Goal: Task Accomplishment & Management: Manage account settings

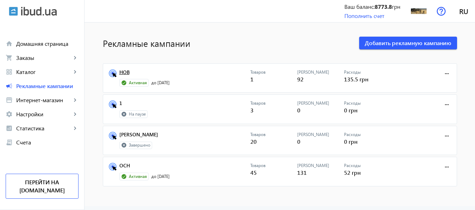
click at [122, 73] on link "НОВ" at bounding box center [184, 74] width 131 height 10
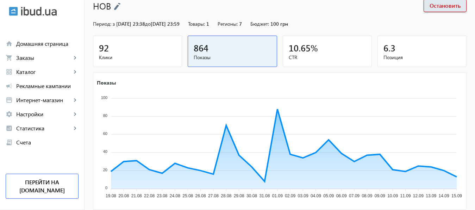
scroll to position [137, 0]
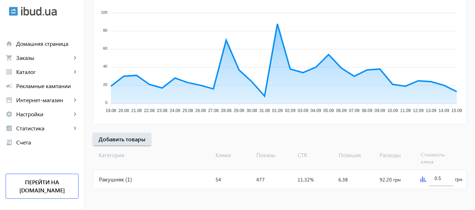
click at [423, 178] on img at bounding box center [423, 179] width 6 height 6
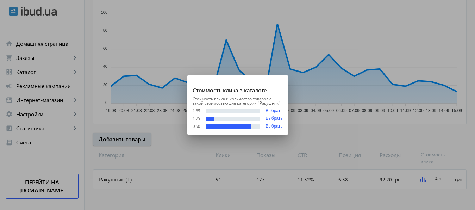
scroll to position [0, 0]
click at [443, 176] on div at bounding box center [237, 105] width 475 height 210
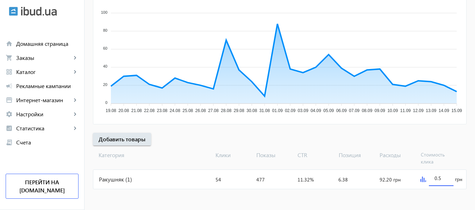
click at [443, 176] on input "0.5" at bounding box center [440, 178] width 13 height 7
type input "2"
click at [438, 194] on mat-sidenav-content "arrow_back Рекламные кампании НОВ Остановить Период: з 14.05.2025 23:38 до 31.0…" at bounding box center [279, 48] width 390 height 324
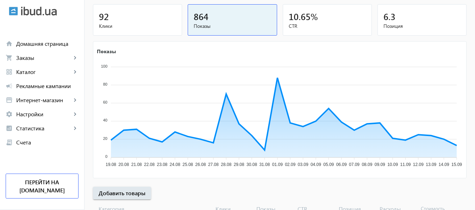
scroll to position [137, 0]
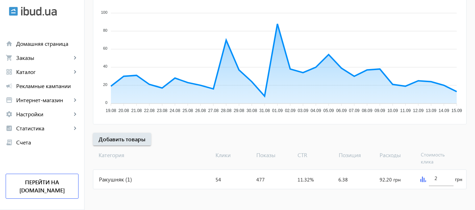
click at [422, 178] on img at bounding box center [423, 179] width 6 height 6
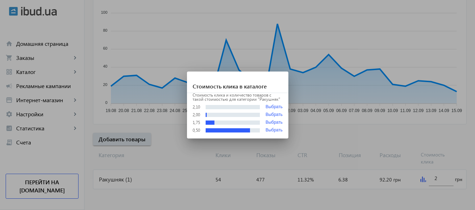
scroll to position [0, 0]
click at [51, 86] on div at bounding box center [237, 105] width 475 height 210
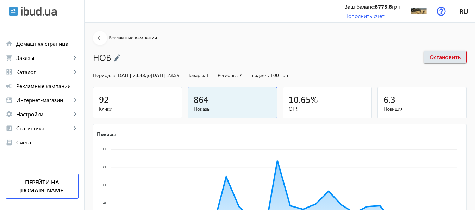
scroll to position [137, 0]
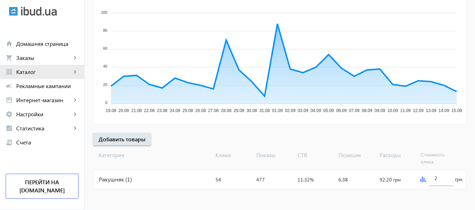
click at [30, 72] on span "Каталог" at bounding box center [43, 71] width 55 height 7
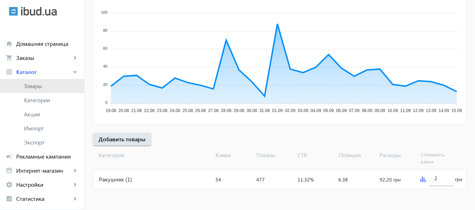
click at [32, 88] on span "Товары" at bounding box center [51, 85] width 55 height 7
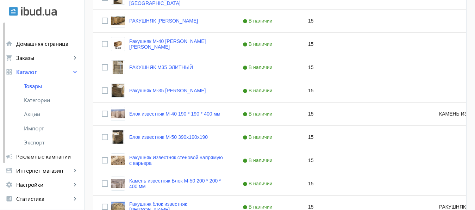
scroll to position [595, 0]
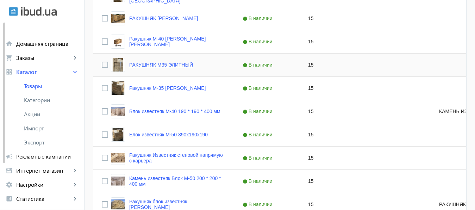
click at [165, 66] on link "РАКУШНЯК М35 ЭЛИТНЫЙ" at bounding box center [161, 65] width 64 height 6
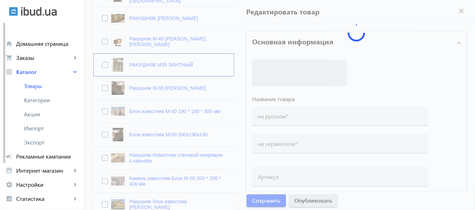
type input "РАКУШНЯК М35 ЭЛИТНЫЙ"
type input "РАКУШНЯК М-35 ЕЛІТНИЙ"
checkbox input "true"
type input "15"
type input "700"
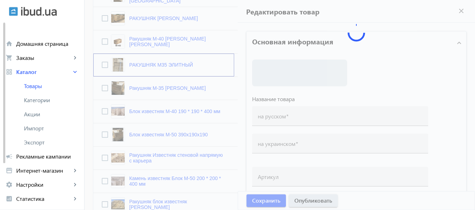
type input "3000"
type input "Ракушняк М35 Белгород-Днестровский, доставка ракушняка Белгород-Днестровск [цен…"
type input "Ракушняк М35 Білгород-Дністровський, доставка ракушняка Білгород-Дністровськ [ц…"
type textarea "Ракушняк М35 Белгород-Днестровский, цена ракушняка в Белгород-Днестровском, дос…"
type textarea "Ракушняк М35 Білгород-Дністровський, ціна ракушняка в Білгород-Дністровському, …"
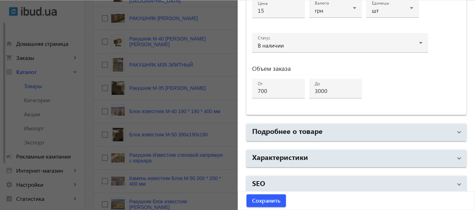
scroll to position [374, 0]
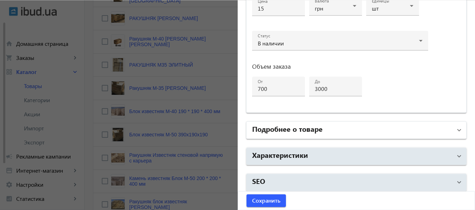
click at [368, 130] on mat-panel-title "Подробнее о товаре" at bounding box center [352, 130] width 200 height 13
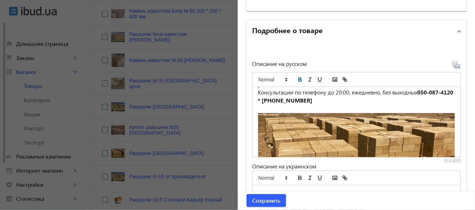
scroll to position [750, 0]
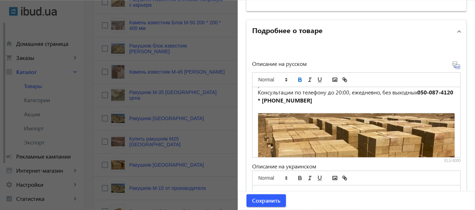
click at [177, 97] on div at bounding box center [237, 105] width 475 height 210
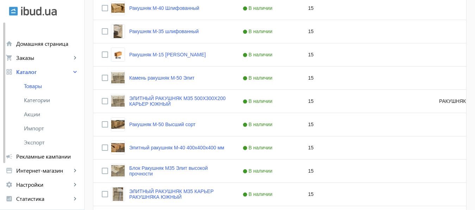
scroll to position [236, 0]
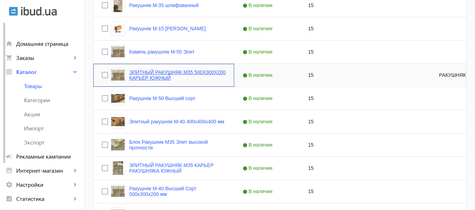
click at [156, 72] on link "ЭЛИТНЫЙ РАКУШНЯК М35 500Х300Х200 КАРЬЕР ЮЖНЫЙ" at bounding box center [177, 74] width 96 height 11
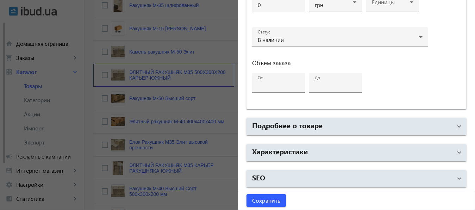
type input "ЭЛИТНЫЙ РАКУШНЯК М35 500Х300Х200 КАРЬЕР ЮЖНЫЙ"
type input "ЕЛІТНИЙ РАКУШНЯК М35 500Х300Х200 КАР`ЄР ЮЖНИЙ"
type input "РАКУШНЯК М35"
checkbox input "true"
type input "15"
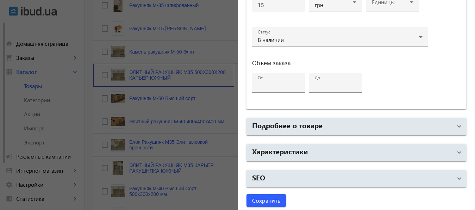
type input "1000"
type input "1500"
type input "Ракушняк М35 камень ракушняк одесский карьер южный Одесса — ракушняк м35 Киев —…"
type input "Ракушняк М35 камінь ракушняк одеський кар`єр южний Одеса - ракушняк М35 Київ - …"
type textarea "Ракушняк М35 камень ракушняк одесский карьер южный Одесса — ракушняк м35 Киев —…"
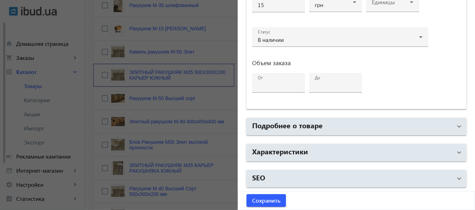
type textarea "Ракушняк М35 камінь ракушняк одеський кар`єр южний Одеса - ракушняк М35 Київ - …"
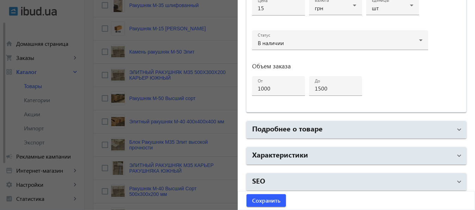
scroll to position [377, 0]
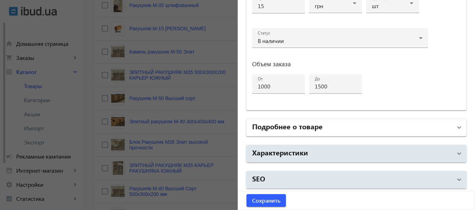
click at [389, 127] on mat-panel-title "Подробнее о товаре" at bounding box center [352, 127] width 200 height 13
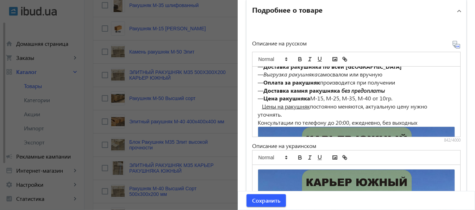
scroll to position [213, 0]
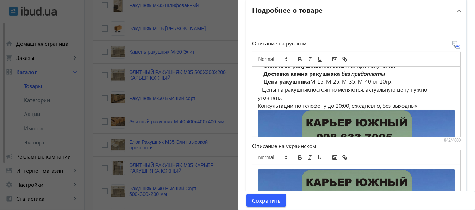
click at [178, 164] on div at bounding box center [237, 105] width 475 height 210
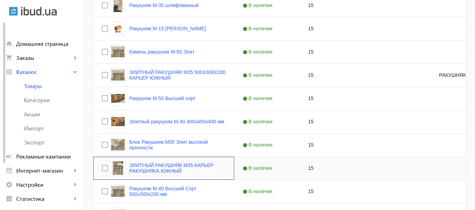
click at [178, 164] on link "ЭЛИТНЫЙ РАКУШНЯК М35 КАРЬЕР РАКУШНЯКА ЮЖНЫЙ" at bounding box center [177, 167] width 96 height 11
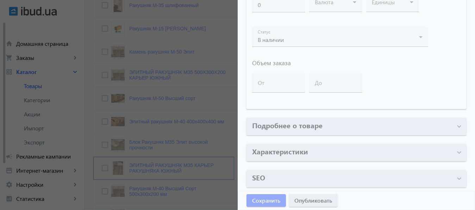
type input "ЭЛИТНЫЙ РАКУШНЯК М35 КАРЬЕР РАКУШНЯКА ЮЖНЫЙ"
type input "ЕЛІТНИЙ РАКУШНЯК М35 КАР`ЄР РАКУШНЯКА ЮЖНИЙ"
checkbox input "true"
type input "15"
type input "700"
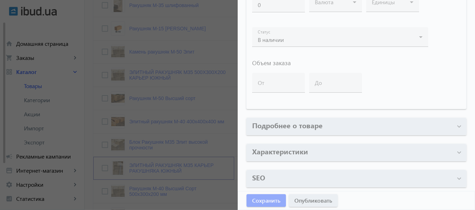
type input "3000"
type input "Купить ракушняк М35, цена ракушняк М35 Украина [Ракушняк М35 Карьер Южный]"
type input "Купити ракушняк М35, ціна ракушняк М35 Україна [Ракушняк М35 Кар`єр Південний]."
type textarea "Купить ракушняк М35, цена ракушняк М35, ракушняк блоки М35, Какой ракушняк лучш…"
type textarea "Купити ракушняк М35, ціна ракушняк М35, ракушняк блоки М35, Який ракушняк найкр…"
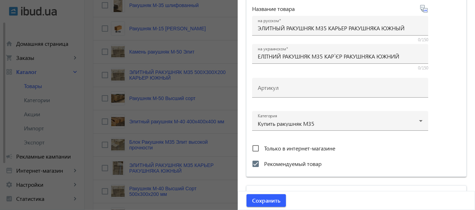
scroll to position [0, 0]
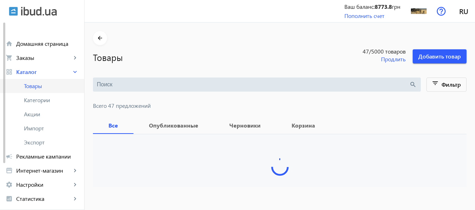
click at [36, 87] on span "Товары" at bounding box center [51, 85] width 55 height 7
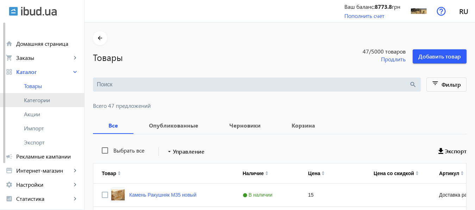
click at [37, 101] on span "Категории" at bounding box center [51, 99] width 55 height 7
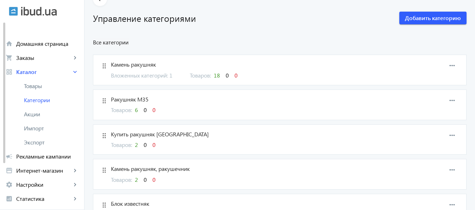
scroll to position [34, 0]
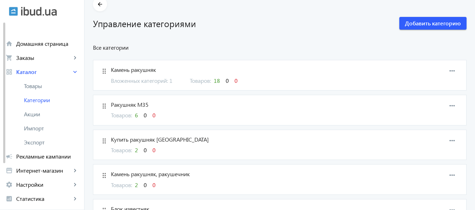
click at [125, 105] on span "Ракушняк М35" at bounding box center [255, 105] width 288 height 8
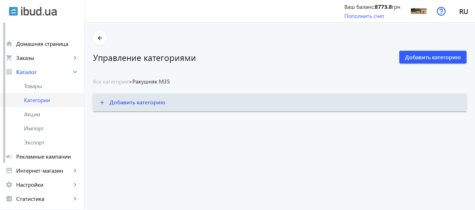
click at [41, 99] on span "Категории" at bounding box center [51, 99] width 55 height 7
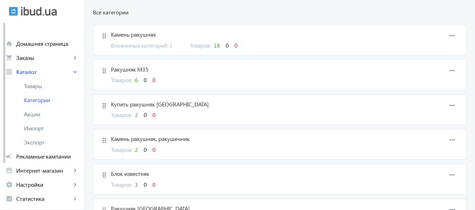
scroll to position [71, 0]
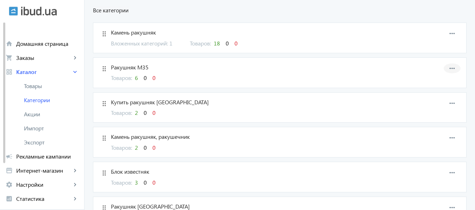
click at [454, 67] on mat-icon "more_horiz" at bounding box center [452, 68] width 11 height 11
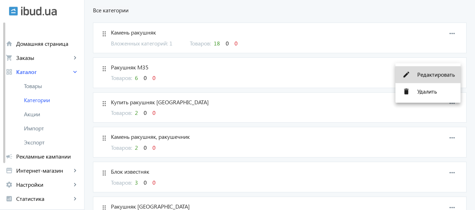
click at [444, 74] on span "Редактировать" at bounding box center [436, 75] width 38 height 6
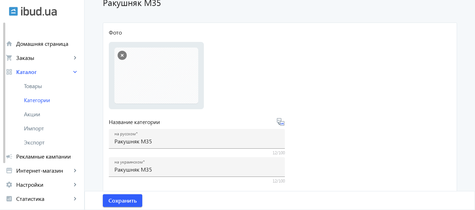
scroll to position [67, 0]
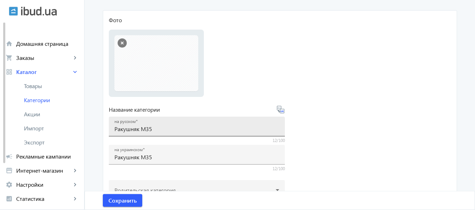
click at [114, 130] on input "Ракушняк М35" at bounding box center [196, 128] width 165 height 7
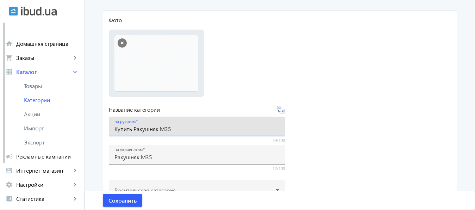
click at [133, 130] on input "Купить Ракушняк М35" at bounding box center [196, 128] width 165 height 7
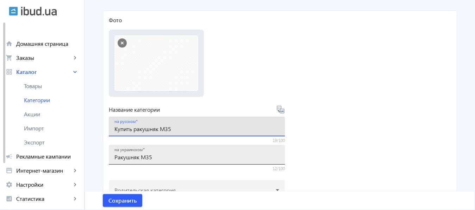
type input "Купить ракушняк М35"
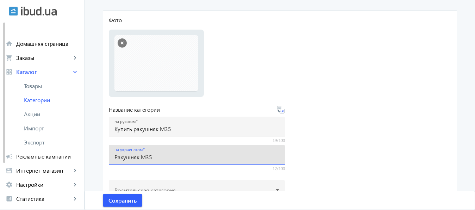
click at [114, 157] on input "Ракушняк М35" at bounding box center [196, 156] width 165 height 7
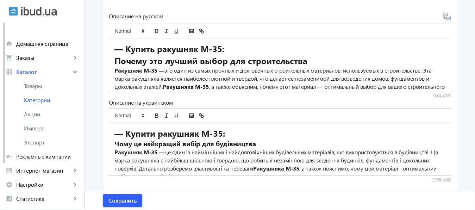
scroll to position [276, 0]
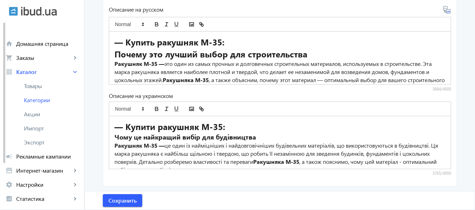
type input "Купити Ракушняк М35"
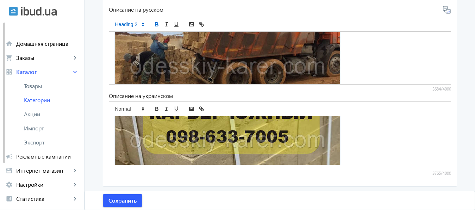
scroll to position [814, 0]
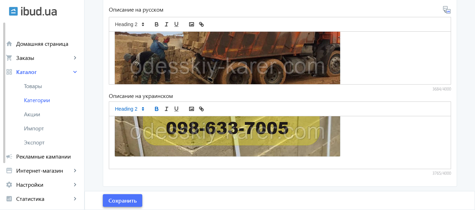
click at [126, 199] on span "Сохранить" at bounding box center [122, 200] width 28 height 8
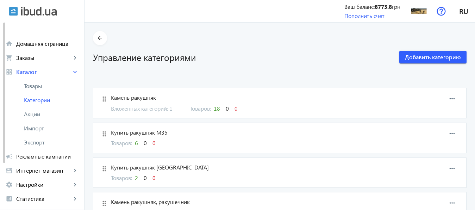
click at [141, 132] on span "Купить ракушняк М35" at bounding box center [255, 132] width 288 height 8
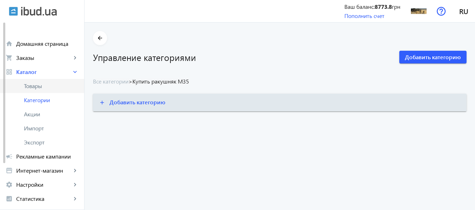
click at [32, 87] on span "Товары" at bounding box center [51, 85] width 55 height 7
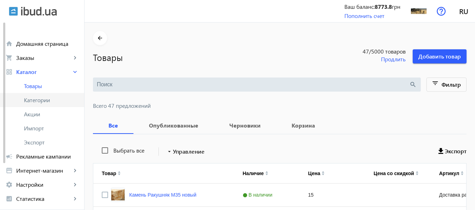
click at [33, 99] on span "Категории" at bounding box center [51, 99] width 55 height 7
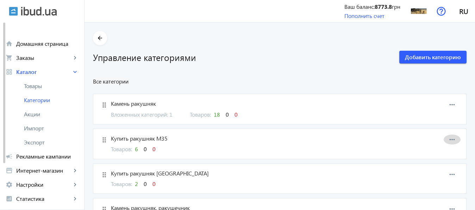
click at [453, 139] on mat-icon "more_horiz" at bounding box center [452, 139] width 11 height 11
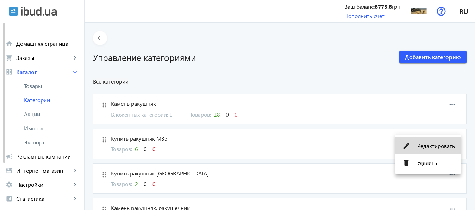
click at [437, 144] on span "Редактировать" at bounding box center [436, 146] width 38 height 6
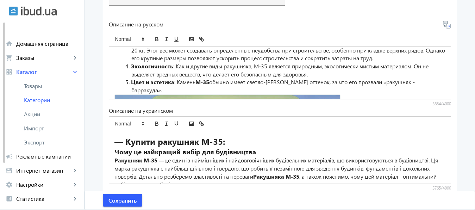
scroll to position [150, 0]
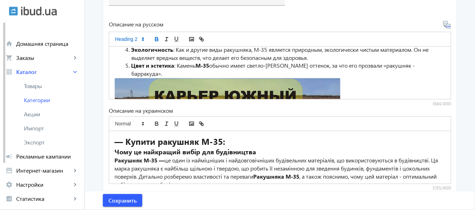
click at [193, 75] on li "Цвет и эстетика : Камень М-35 обычно имеет светло-серый оранжевый оттенок, за ч…" at bounding box center [284, 70] width 322 height 16
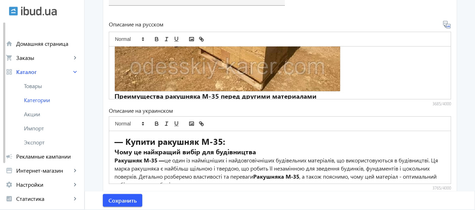
scroll to position [310, 0]
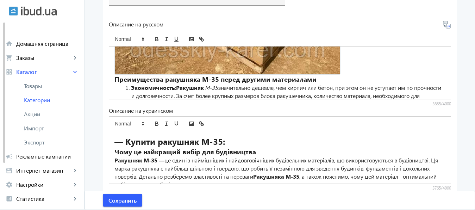
click at [114, 79] on strong "Преимущества ракушняка М-35 перед другими материалами" at bounding box center [215, 79] width 202 height 9
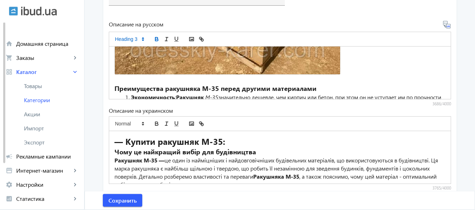
click at [114, 79] on h3 at bounding box center [279, 80] width 331 height 10
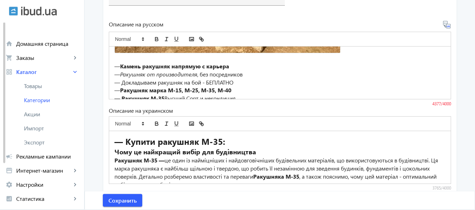
scroll to position [342, 0]
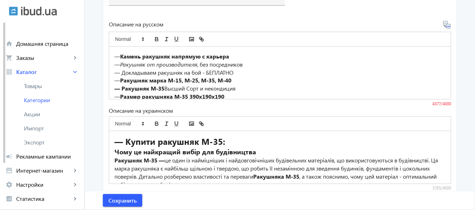
click at [171, 57] on strong "Камень ракушняк напрямую с карьера" at bounding box center [174, 56] width 109 height 7
click at [176, 81] on strong "Ракушняк марка М-15, М-25, М-35, М-40" at bounding box center [175, 80] width 111 height 7
click at [211, 81] on strong "Ракушняк марка М-35, М-25, М-35, М-40" at bounding box center [175, 80] width 111 height 7
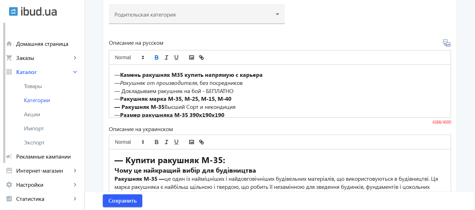
scroll to position [241, 0]
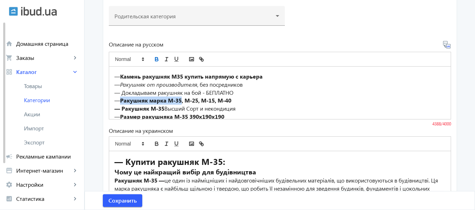
drag, startPoint x: 118, startPoint y: 100, endPoint x: 181, endPoint y: 101, distance: 63.0
click at [181, 101] on p "— Ракушняк марка М-35, М-25, М-15, М-40" at bounding box center [279, 100] width 331 height 8
click at [163, 58] on icon "italic" at bounding box center [166, 59] width 6 height 6
click at [155, 59] on icon "bold" at bounding box center [156, 60] width 3 height 2
click at [177, 100] on em "Ракушняк марка М-35" at bounding box center [148, 99] width 57 height 7
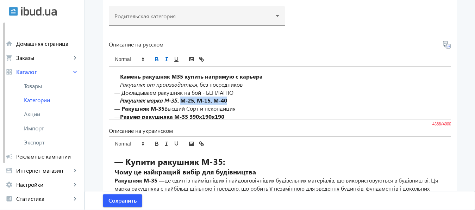
drag, startPoint x: 183, startPoint y: 100, endPoint x: 237, endPoint y: 102, distance: 53.9
click at [237, 102] on p "— Ракушняк марка М-35 , М-25, М-15, М-40" at bounding box center [279, 100] width 331 height 8
click at [155, 61] on icon "bold" at bounding box center [156, 60] width 3 height 2
drag, startPoint x: 119, startPoint y: 101, endPoint x: 180, endPoint y: 101, distance: 60.5
click at [179, 101] on strong "Ракушняк марка М-35 ," at bounding box center [149, 99] width 59 height 7
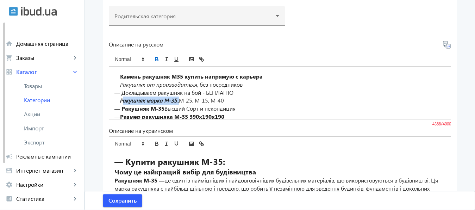
click at [155, 59] on icon "bold" at bounding box center [156, 60] width 3 height 2
click at [314, 93] on p "— Докладываем ракушняк на бой - БЕПЛАТНО" at bounding box center [279, 93] width 331 height 8
drag, startPoint x: 118, startPoint y: 85, endPoint x: 196, endPoint y: 87, distance: 77.8
click at [196, 87] on p "— Ракушняк от производителя , без посредников" at bounding box center [279, 85] width 331 height 8
click at [163, 56] on icon "italic" at bounding box center [166, 59] width 6 height 6
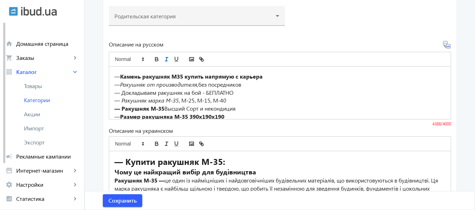
click at [163, 56] on icon "italic" at bounding box center [166, 59] width 6 height 6
click at [364, 86] on p "— Ракушняк от производителя, без посредников" at bounding box center [279, 85] width 331 height 8
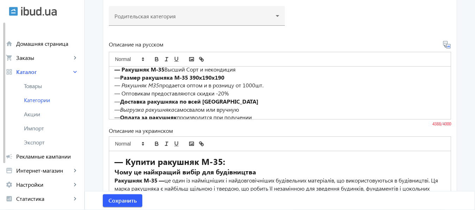
scroll to position [371, 0]
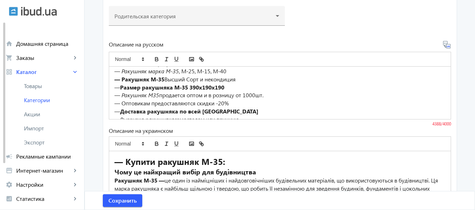
drag, startPoint x: 118, startPoint y: 88, endPoint x: 237, endPoint y: 87, distance: 118.3
click at [237, 87] on p "— Размер ракушняка М-35 390х190х190" at bounding box center [279, 87] width 331 height 8
click at [153, 59] on icon "bold" at bounding box center [156, 59] width 6 height 6
click at [171, 86] on p "— Размер ракушняка М-35 390х190х190" at bounding box center [279, 87] width 331 height 8
drag, startPoint x: 169, startPoint y: 87, endPoint x: 216, endPoint y: 89, distance: 47.6
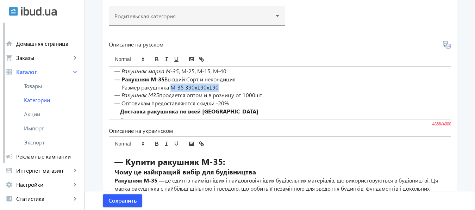
click at [216, 89] on p "— Размер ракушняка М-35 390х190х190" at bounding box center [279, 87] width 331 height 8
click at [165, 61] on line "italic" at bounding box center [166, 61] width 2 height 0
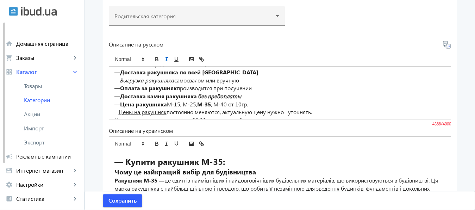
scroll to position [420, 0]
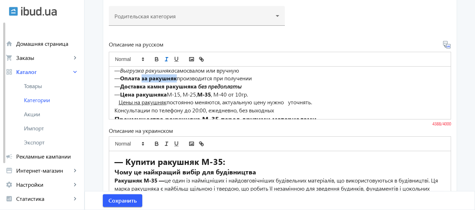
drag, startPoint x: 139, startPoint y: 79, endPoint x: 174, endPoint y: 78, distance: 34.9
click at [174, 78] on strong "Оплата за ракушняк" at bounding box center [148, 77] width 57 height 7
click at [153, 60] on icon "bold" at bounding box center [156, 59] width 6 height 6
drag, startPoint x: 119, startPoint y: 78, endPoint x: 137, endPoint y: 78, distance: 18.3
click at [137, 78] on strong "Оплата" at bounding box center [130, 77] width 20 height 7
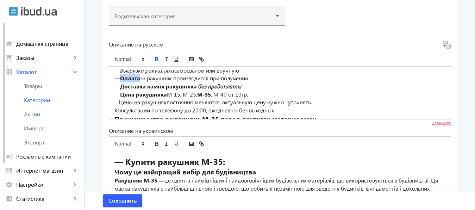
click at [164, 59] on icon "italic" at bounding box center [166, 59] width 6 height 6
click at [154, 58] on icon "bold" at bounding box center [156, 59] width 6 height 6
drag, startPoint x: 120, startPoint y: 87, endPoint x: 143, endPoint y: 87, distance: 22.5
click at [143, 87] on strong "Доставка камня ракушняка" at bounding box center [158, 85] width 77 height 7
click at [166, 59] on line "italic" at bounding box center [166, 59] width 1 height 4
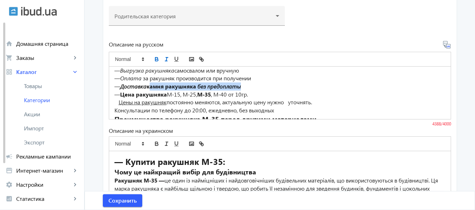
drag, startPoint x: 147, startPoint y: 86, endPoint x: 250, endPoint y: 86, distance: 103.5
click at [250, 86] on p "— Доставка камня ракушняка без предоплаты" at bounding box center [279, 86] width 331 height 8
click at [155, 59] on icon "bold" at bounding box center [156, 60] width 3 height 2
click at [255, 87] on p "— Доставка камня ракушняка без предоплаты" at bounding box center [279, 86] width 331 height 8
drag, startPoint x: 148, startPoint y: 87, endPoint x: 255, endPoint y: 85, distance: 106.7
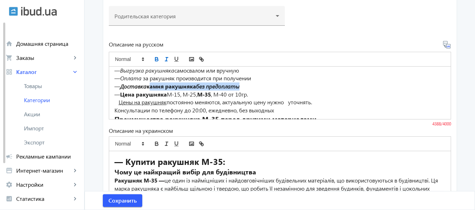
click at [255, 85] on p "— Доставка камня ракушняка без предоплаты" at bounding box center [279, 86] width 331 height 8
click at [155, 59] on icon "bold" at bounding box center [156, 60] width 3 height 2
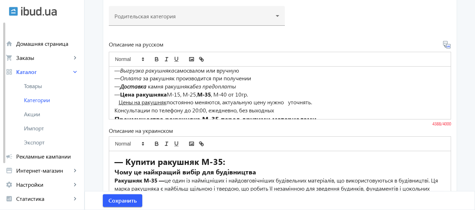
click at [120, 88] on em "Доставка" at bounding box center [133, 85] width 26 height 7
drag, startPoint x: 119, startPoint y: 88, endPoint x: 145, endPoint y: 86, distance: 26.1
click at [145, 86] on em "Доставка" at bounding box center [133, 85] width 26 height 7
click at [155, 58] on icon "bold" at bounding box center [156, 58] width 2 height 2
click at [120, 94] on strong "Цена ракушняка" at bounding box center [143, 93] width 47 height 7
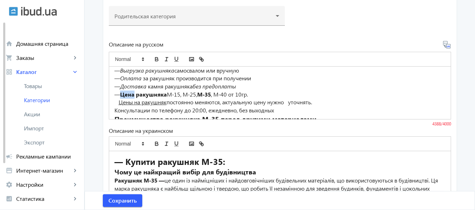
drag, startPoint x: 119, startPoint y: 94, endPoint x: 133, endPoint y: 94, distance: 13.7
click at [133, 94] on strong "Цена ракушняка" at bounding box center [143, 93] width 47 height 7
click at [163, 59] on icon "italic" at bounding box center [166, 59] width 6 height 6
click at [134, 94] on strong "Цена ракушняка" at bounding box center [142, 93] width 44 height 7
drag, startPoint x: 119, startPoint y: 94, endPoint x: 132, endPoint y: 94, distance: 13.0
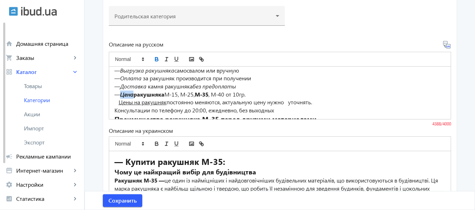
click at [132, 94] on em "Цена" at bounding box center [126, 93] width 13 height 7
click at [163, 60] on icon "italic" at bounding box center [166, 59] width 6 height 6
click at [166, 59] on line "italic" at bounding box center [166, 59] width 1 height 4
click at [155, 61] on icon "bold" at bounding box center [156, 60] width 3 height 2
drag, startPoint x: 133, startPoint y: 96, endPoint x: 162, endPoint y: 96, distance: 29.2
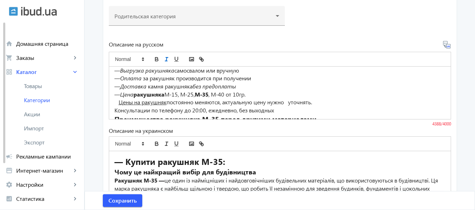
click at [162, 96] on strong "ракушняка" at bounding box center [148, 93] width 31 height 7
click at [155, 59] on icon "bold" at bounding box center [156, 60] width 3 height 2
drag, startPoint x: 196, startPoint y: 94, endPoint x: 210, endPoint y: 95, distance: 14.1
click at [210, 95] on p "— Цена ракушняка М-15, М-25, М-35 , М-40 от 10гр." at bounding box center [279, 94] width 331 height 8
click at [166, 61] on line "italic" at bounding box center [166, 59] width 1 height 4
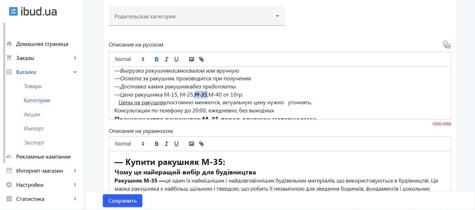
click at [155, 59] on icon "bold" at bounding box center [156, 60] width 3 height 2
click at [268, 89] on p "— Доставка камня ракушняка без предоплаты" at bounding box center [279, 86] width 331 height 8
drag, startPoint x: 195, startPoint y: 93, endPoint x: 210, endPoint y: 95, distance: 14.5
click at [208, 95] on em "М-35," at bounding box center [201, 93] width 14 height 7
click at [153, 58] on icon "bold" at bounding box center [156, 59] width 6 height 6
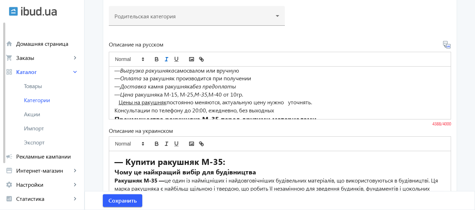
click at [269, 78] on p "— Оплата за ракушняк производится при получении" at bounding box center [279, 78] width 331 height 8
click at [161, 96] on p "— Цена ракушняка М-15, М-25, М-35, М-40 от 10гр." at bounding box center [279, 94] width 331 height 8
click at [235, 95] on p "— Цена ракушняк М-15, М-25, М-35, М-40 от 10гр." at bounding box center [279, 94] width 331 height 8
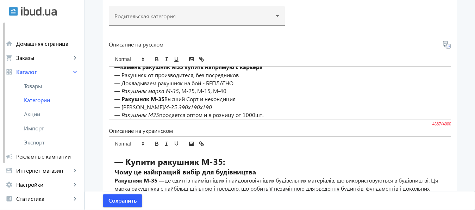
scroll to position [332, 0]
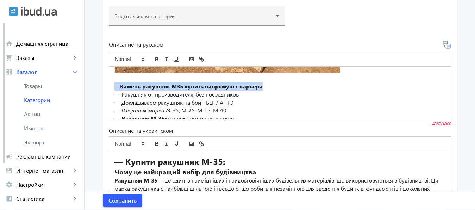
drag, startPoint x: 113, startPoint y: 86, endPoint x: 287, endPoint y: 84, distance: 173.2
click at [287, 84] on p "— Камень ракушняк М35 купить напрямую с карьера" at bounding box center [279, 86] width 331 height 8
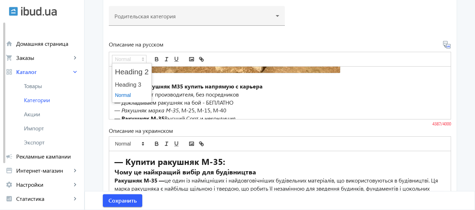
click at [140, 57] on icon at bounding box center [143, 59] width 6 height 6
click at [139, 69] on span at bounding box center [132, 72] width 34 height 14
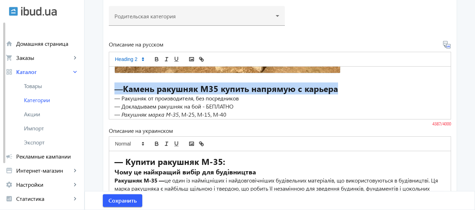
click at [369, 89] on h2 "— Камень ракушняк М35 купить напрямую с карьера" at bounding box center [279, 88] width 331 height 12
drag, startPoint x: 114, startPoint y: 89, endPoint x: 340, endPoint y: 88, distance: 226.0
click at [340, 88] on h2 "— Камень ракушняк М35 купить напрямую с карьера" at bounding box center [279, 88] width 331 height 12
click at [163, 58] on icon "italic" at bounding box center [166, 59] width 6 height 6
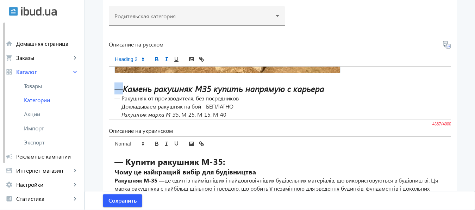
click at [155, 59] on icon "bold" at bounding box center [156, 60] width 3 height 2
click at [341, 94] on h2 "— Камень ракушняк М35 купить напрямую с карьера" at bounding box center [279, 88] width 331 height 12
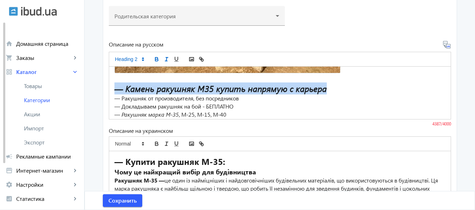
drag, startPoint x: 111, startPoint y: 89, endPoint x: 340, endPoint y: 86, distance: 228.8
click at [340, 86] on div "— Купить ракушняк М-35: Почему это лучший выбор для строительства Ракушняк М-35…" at bounding box center [279, 93] width 341 height 52
click at [155, 59] on icon "bold" at bounding box center [156, 60] width 3 height 2
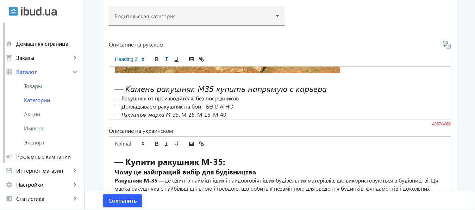
click at [351, 88] on h2 "— Камень ракушняк М35 купить напрямую с карьера" at bounding box center [279, 88] width 331 height 12
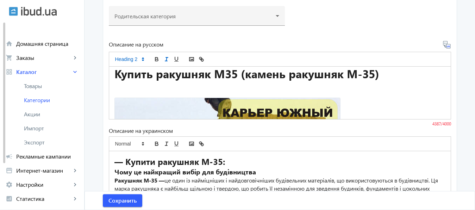
scroll to position [852, 0]
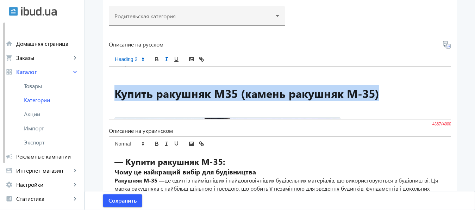
drag, startPoint x: 111, startPoint y: 88, endPoint x: 382, endPoint y: 89, distance: 271.1
click at [382, 89] on div "— Купить ракушняк М-35: Почему это лучший выбор для строительства Ракушняк М-35…" at bounding box center [279, 93] width 341 height 52
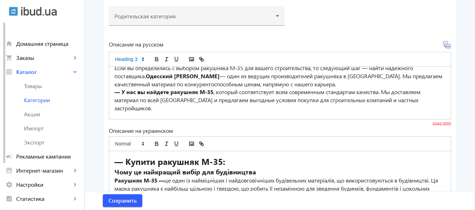
scroll to position [785, 0]
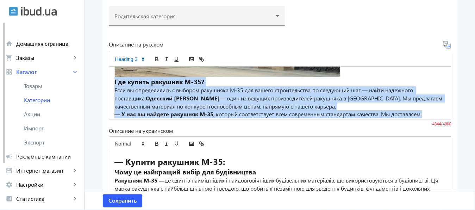
drag, startPoint x: 112, startPoint y: 82, endPoint x: 428, endPoint y: 113, distance: 318.0
click at [428, 113] on div "— Купить ракушняк М-35: Почему это лучший выбор для строительства Ракушняк М-35…" at bounding box center [279, 93] width 341 height 52
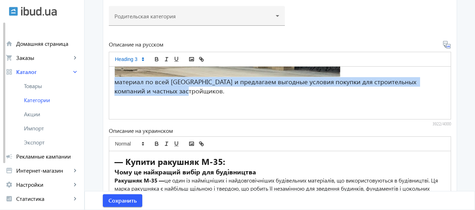
drag, startPoint x: 112, startPoint y: 81, endPoint x: 193, endPoint y: 95, distance: 82.5
click at [193, 95] on h3 "материал по всей Украине и предлагаем выгодные условия покупки для строительных…" at bounding box center [279, 86] width 331 height 19
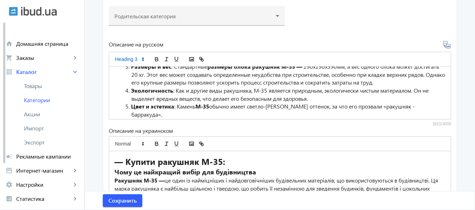
scroll to position [0, 0]
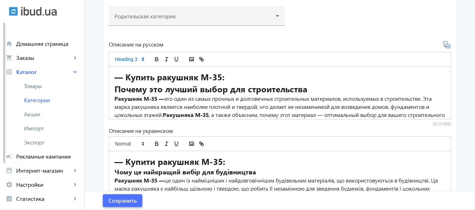
click at [129, 199] on span "Сохранить" at bounding box center [122, 200] width 28 height 8
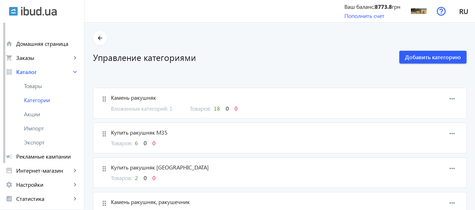
click at [146, 132] on span "Купить ракушняк М35" at bounding box center [255, 132] width 288 height 8
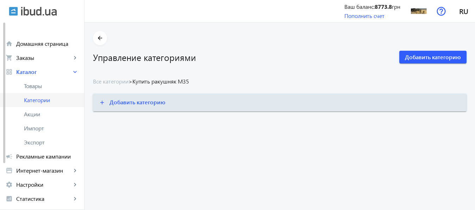
click at [37, 99] on span "Категории" at bounding box center [51, 99] width 55 height 7
